Goal: Task Accomplishment & Management: Use online tool/utility

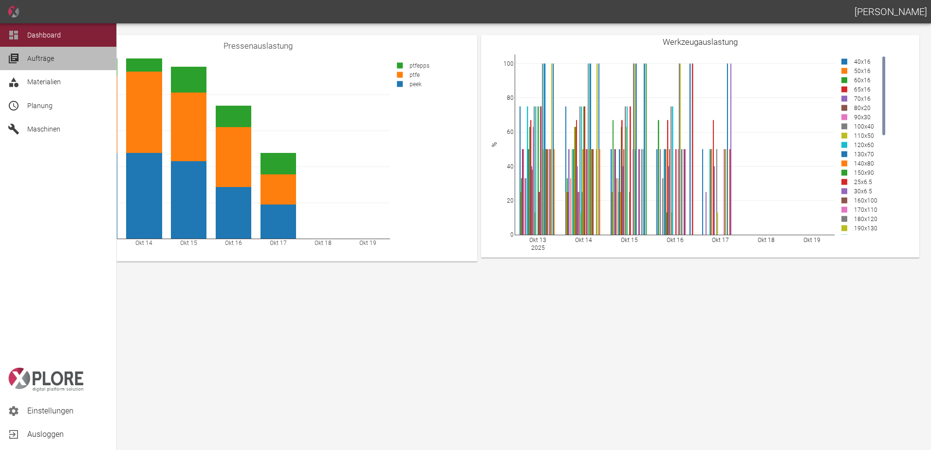
click at [64, 59] on span "Aufträge" at bounding box center [67, 59] width 81 height 12
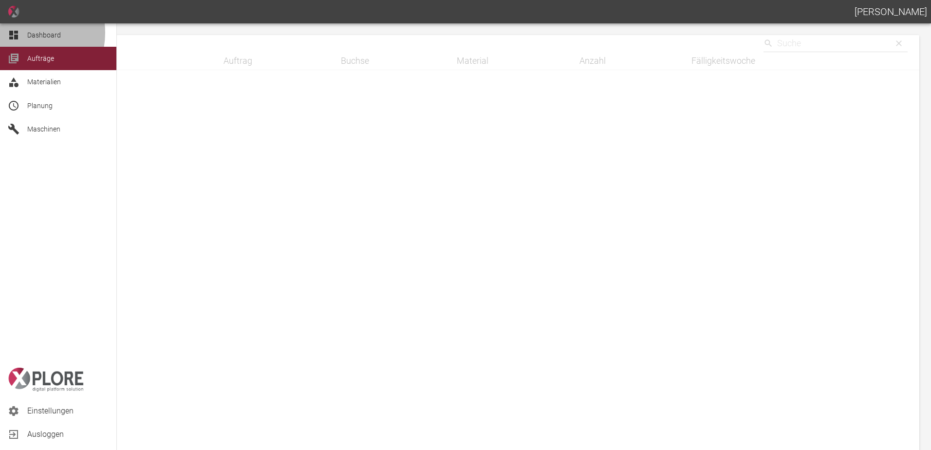
click at [22, 33] on div "Dashboard" at bounding box center [58, 34] width 116 height 23
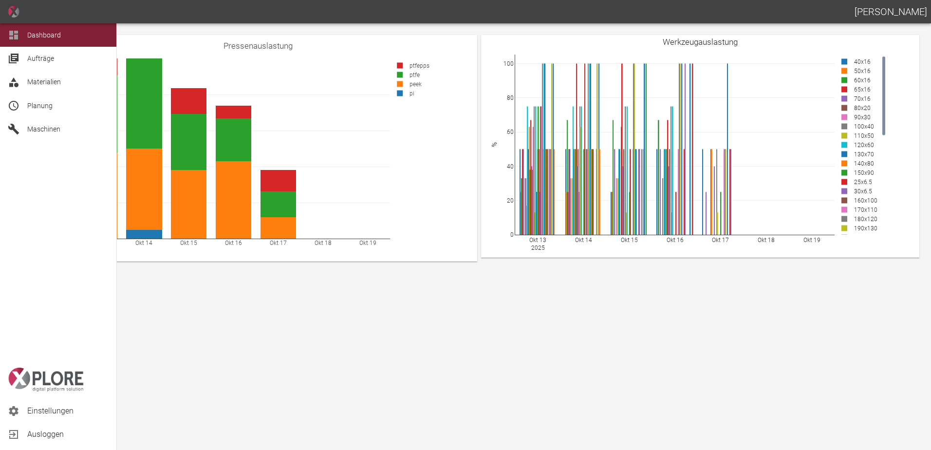
click at [53, 59] on span "Aufträge" at bounding box center [40, 59] width 27 height 8
click at [56, 58] on span "Aufträge" at bounding box center [67, 59] width 81 height 12
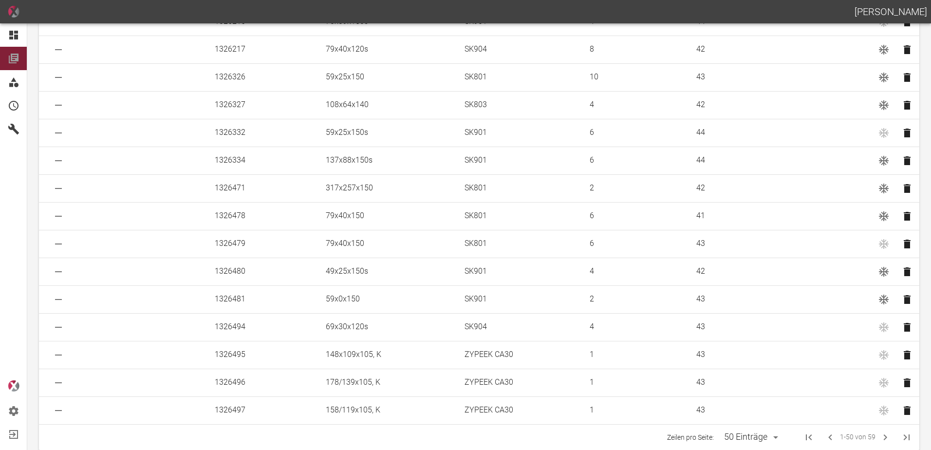
scroll to position [1045, 0]
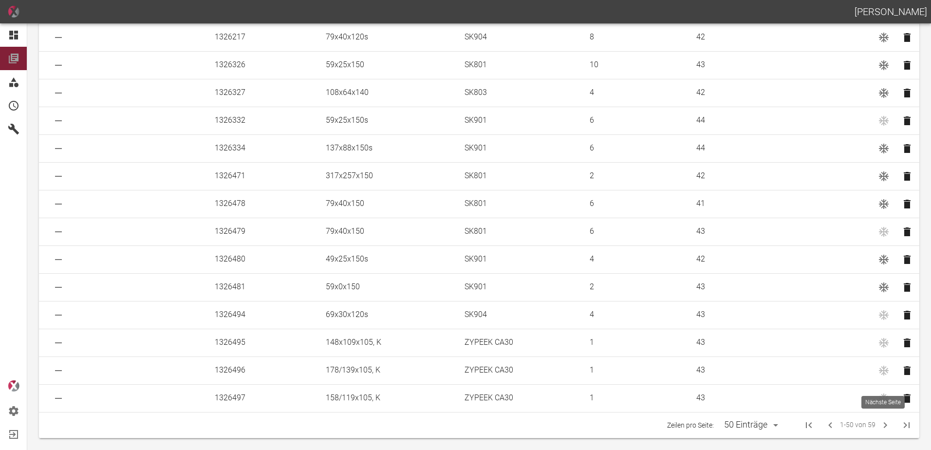
click at [884, 427] on icon "Next Page" at bounding box center [885, 425] width 12 height 12
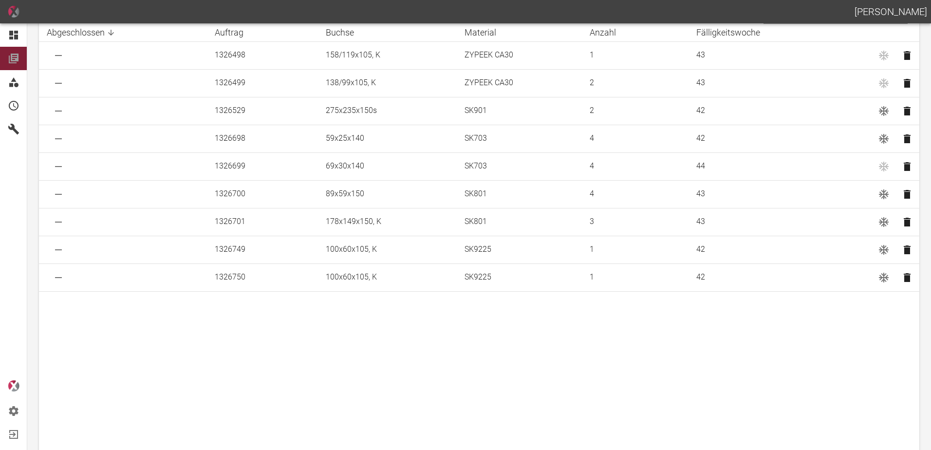
scroll to position [0, 0]
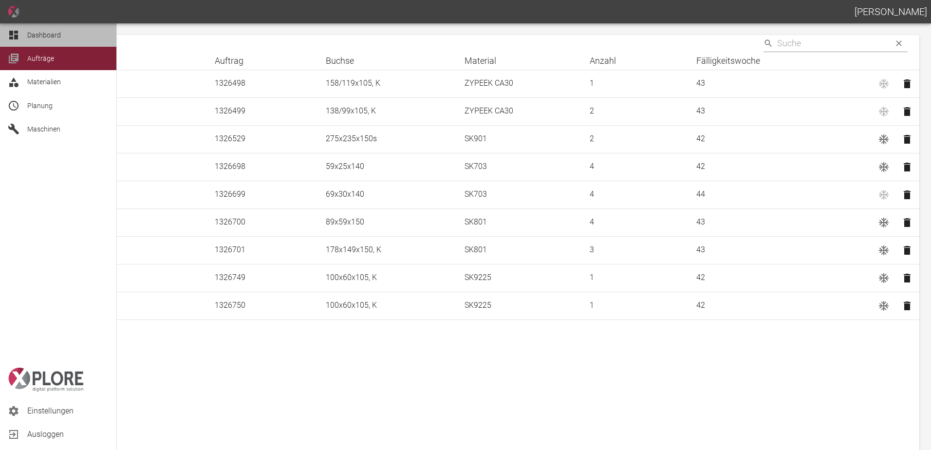
click at [20, 27] on div "Dashboard" at bounding box center [58, 34] width 116 height 23
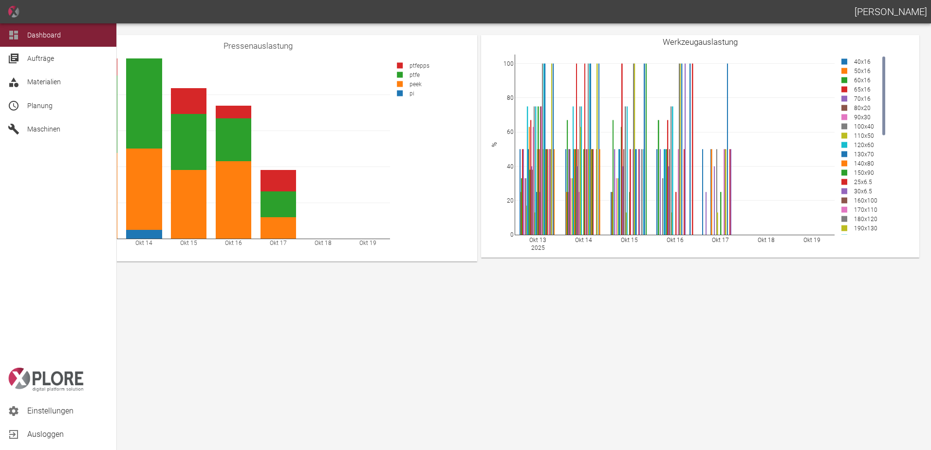
drag, startPoint x: 24, startPoint y: 105, endPoint x: 67, endPoint y: 108, distance: 42.9
click at [25, 105] on div "Planung" at bounding box center [58, 105] width 116 height 23
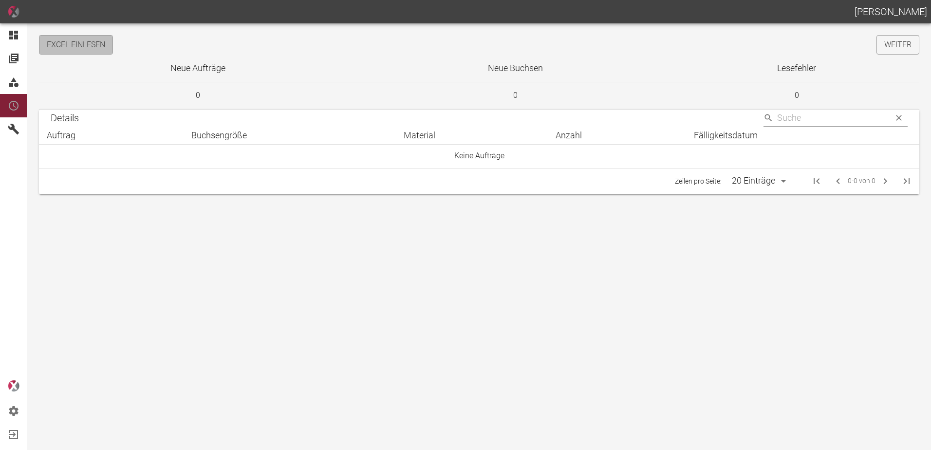
click at [95, 48] on button "Excel einlesen" at bounding box center [76, 44] width 74 height 19
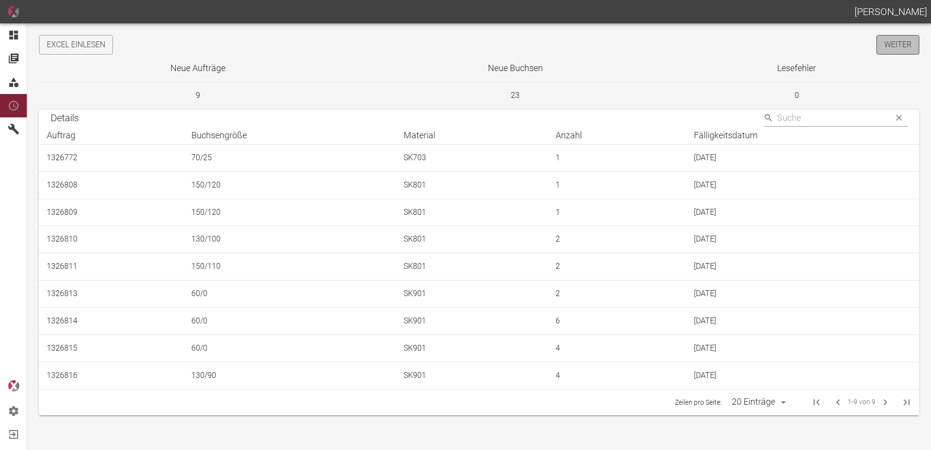
click at [892, 49] on link "Weiter" at bounding box center [897, 44] width 43 height 19
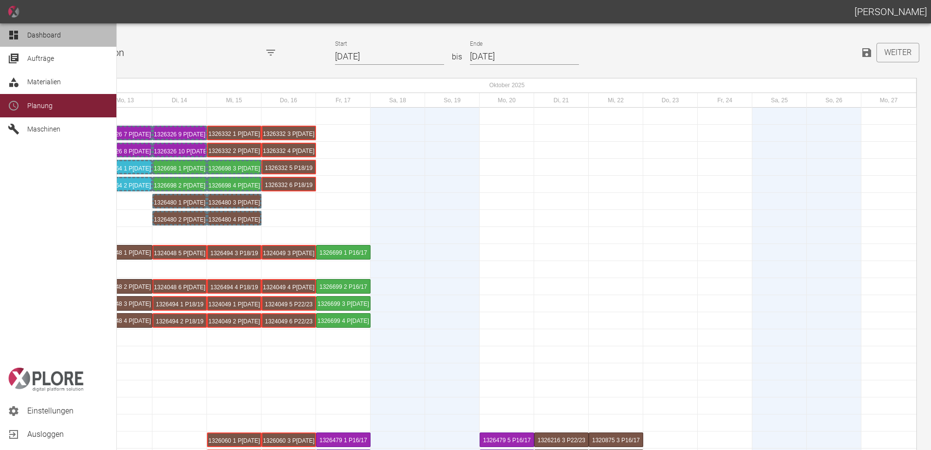
click at [15, 36] on icon at bounding box center [13, 35] width 9 height 9
